Goal: Transaction & Acquisition: Purchase product/service

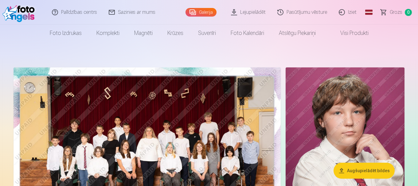
click at [370, 12] on link "Global" at bounding box center [368, 12] width 12 height 25
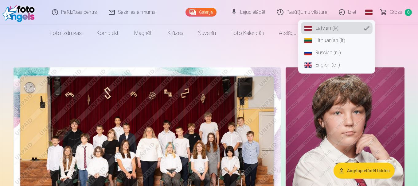
click at [331, 53] on link "Russian (ru)" at bounding box center [336, 53] width 72 height 12
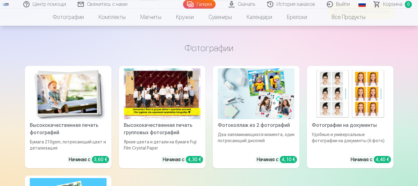
scroll to position [2639, 0]
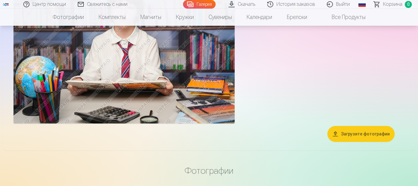
click at [354, 137] on button "Загрузите фотографии" at bounding box center [360, 134] width 67 height 16
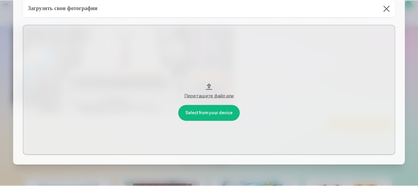
scroll to position [0, 0]
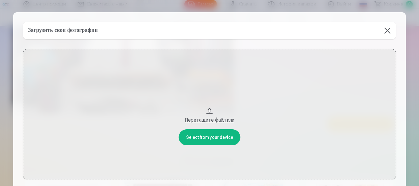
click at [206, 112] on button "Перетащите файл или" at bounding box center [209, 114] width 373 height 130
click at [388, 32] on button at bounding box center [387, 30] width 17 height 17
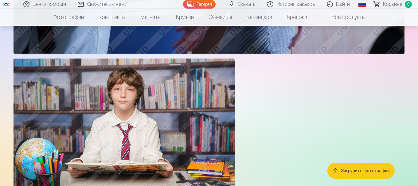
scroll to position [2280, 0]
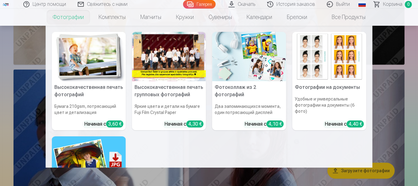
click at [67, 17] on link "Фотографии" at bounding box center [68, 17] width 46 height 17
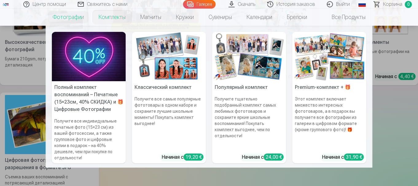
click at [97, 118] on h6 "Получите все индивидуальные печатные фото (15×23 см) из вашей фотосессии, а так…" at bounding box center [89, 140] width 74 height 48
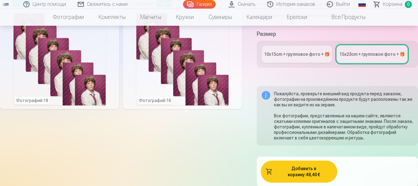
scroll to position [92, 0]
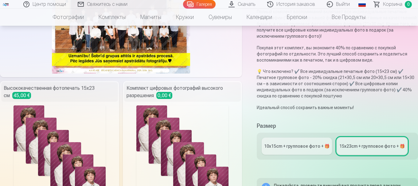
click at [287, 62] on p "Покупая этот комплект, вы экономите 40% по сравнению с покупкой фотографий по о…" at bounding box center [336, 54] width 161 height 18
click at [285, 66] on div "Полный комплект воспоминаний включает все индивидуальные печатные фотографии (1…" at bounding box center [336, 60] width 161 height 102
click at [292, 149] on div "10x15сm + групповое фото + 🎁" at bounding box center [296, 146] width 65 height 6
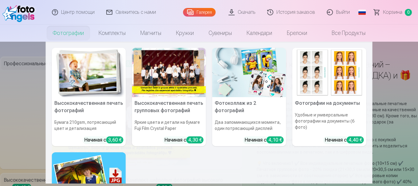
click at [75, 36] on link "Фотографии" at bounding box center [68, 33] width 46 height 17
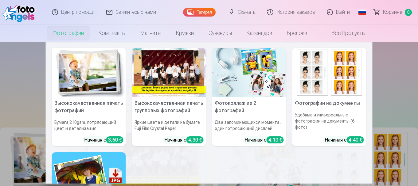
click at [70, 81] on img at bounding box center [89, 72] width 74 height 49
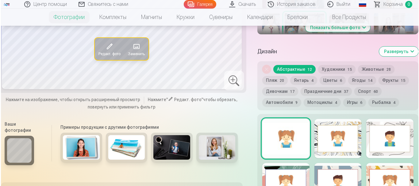
scroll to position [245, 0]
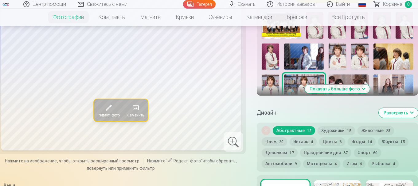
click at [108, 113] on span at bounding box center [109, 108] width 10 height 10
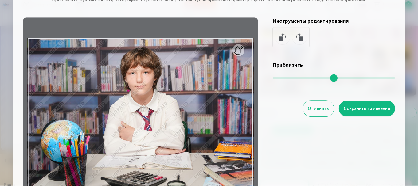
scroll to position [1, 0]
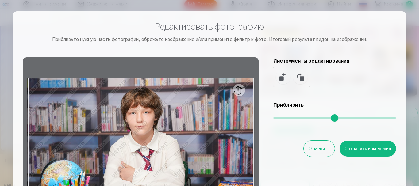
click at [294, 7] on div at bounding box center [209, 93] width 419 height 186
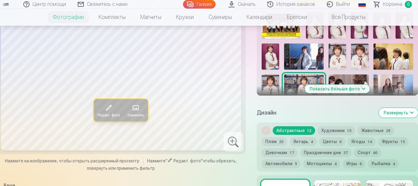
click at [341, 93] on button "Показать больше фото" at bounding box center [336, 89] width 65 height 9
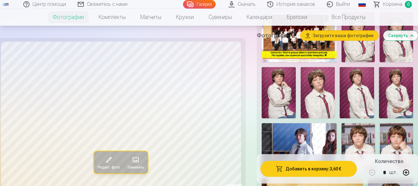
click at [320, 37] on button "Загрузите ваши фотографии" at bounding box center [339, 36] width 78 height 10
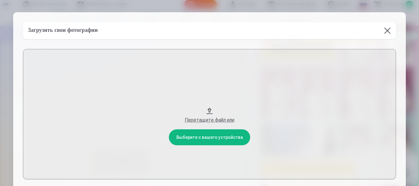
click at [214, 138] on button "Перетащите файл или" at bounding box center [209, 114] width 373 height 130
click at [386, 31] on button at bounding box center [387, 30] width 17 height 17
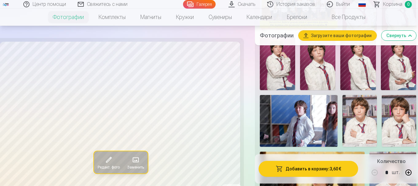
scroll to position [399, 0]
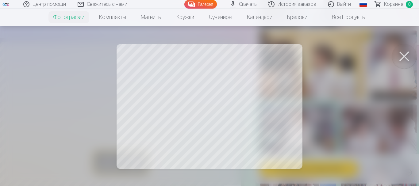
click at [314, 120] on div at bounding box center [209, 93] width 419 height 186
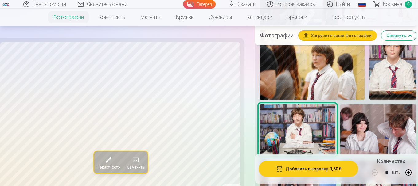
click at [330, 70] on img at bounding box center [312, 65] width 105 height 70
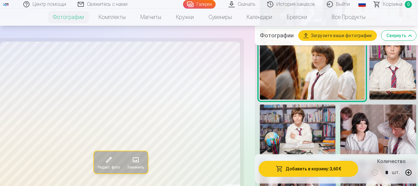
click at [389, 70] on img at bounding box center [392, 65] width 47 height 70
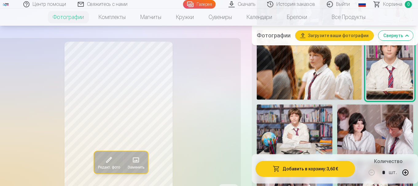
click at [310, 132] on img at bounding box center [293, 130] width 75 height 50
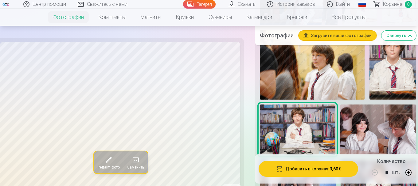
click at [361, 129] on img at bounding box center [378, 130] width 76 height 50
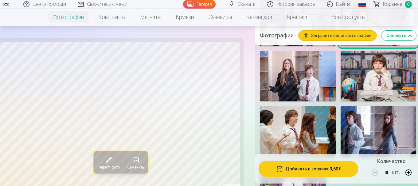
scroll to position [522, 0]
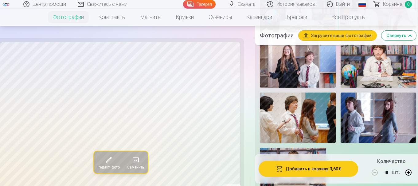
click at [299, 121] on img at bounding box center [298, 118] width 76 height 50
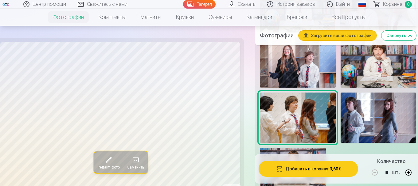
scroll to position [552, 0]
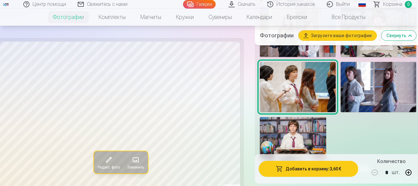
click at [386, 80] on img at bounding box center [378, 87] width 76 height 50
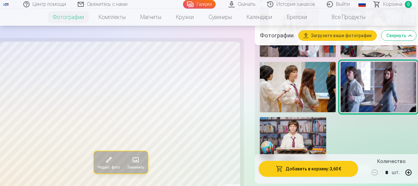
click at [297, 124] on img at bounding box center [293, 139] width 66 height 44
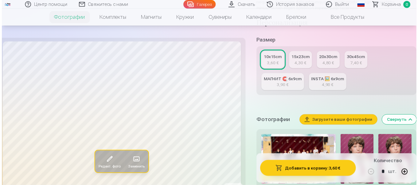
scroll to position [184, 0]
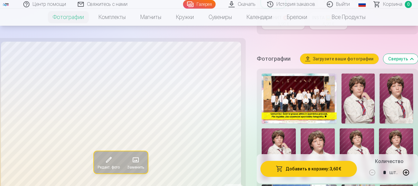
click at [291, 101] on img at bounding box center [298, 99] width 75 height 50
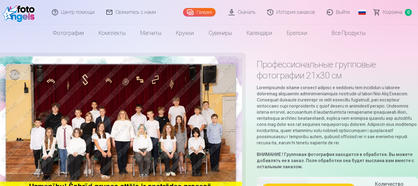
click at [119, 137] on img at bounding box center [121, 136] width 242 height 161
click at [122, 133] on img at bounding box center [121, 136] width 242 height 161
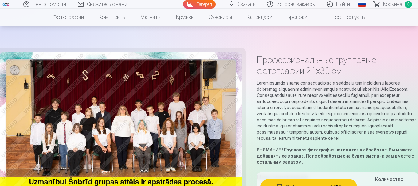
scroll to position [92, 0]
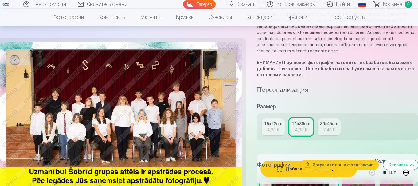
click at [128, 113] on img at bounding box center [121, 122] width 242 height 161
click at [90, 68] on img at bounding box center [121, 122] width 242 height 161
click at [98, 111] on img at bounding box center [121, 122] width 242 height 161
click at [98, 112] on img at bounding box center [121, 122] width 242 height 161
click at [109, 119] on img at bounding box center [121, 122] width 242 height 161
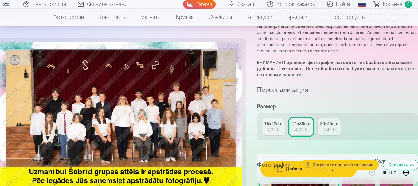
click at [137, 122] on img at bounding box center [121, 122] width 242 height 161
click at [138, 123] on img at bounding box center [121, 122] width 242 height 161
click at [185, 122] on img at bounding box center [121, 122] width 242 height 161
click at [157, 121] on img at bounding box center [121, 122] width 242 height 161
click at [156, 121] on img at bounding box center [121, 122] width 242 height 161
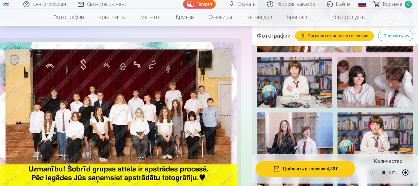
scroll to position [491, 0]
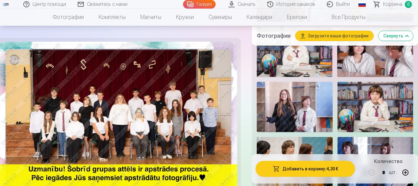
click at [305, 106] on img at bounding box center [294, 107] width 76 height 50
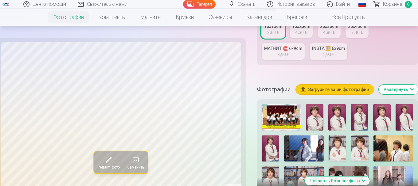
scroll to position [215, 0]
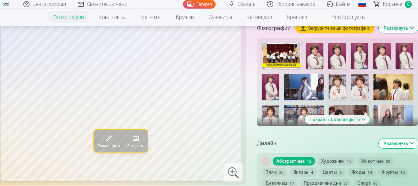
click at [303, 93] on img at bounding box center [304, 87] width 40 height 26
click at [397, 121] on img at bounding box center [393, 118] width 40 height 26
click at [274, 120] on img at bounding box center [269, 118] width 17 height 26
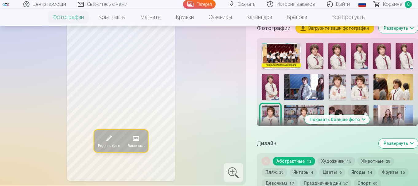
click at [270, 96] on img at bounding box center [269, 87] width 17 height 26
click at [296, 123] on img at bounding box center [304, 118] width 40 height 26
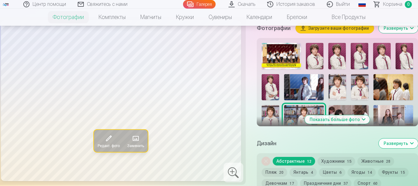
click at [360, 116] on img at bounding box center [348, 118] width 40 height 26
click at [394, 114] on img at bounding box center [393, 118] width 40 height 26
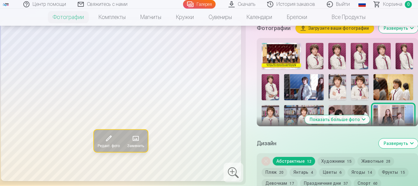
scroll to position [307, 0]
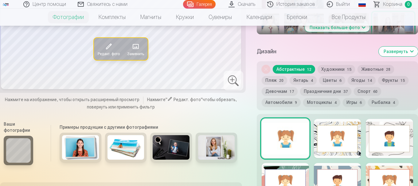
click at [329, 32] on button "Показать больше фото" at bounding box center [336, 27] width 65 height 9
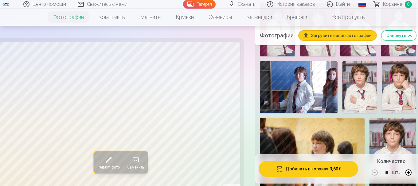
scroll to position [368, 0]
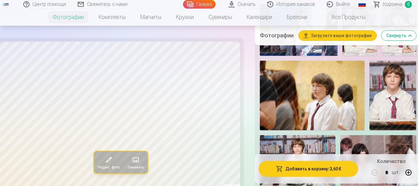
click at [309, 102] on img at bounding box center [312, 96] width 105 height 70
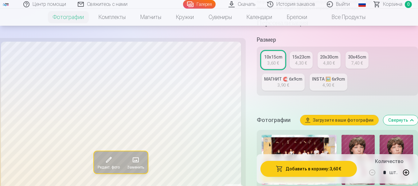
scroll to position [184, 0]
